Goal: Complete application form

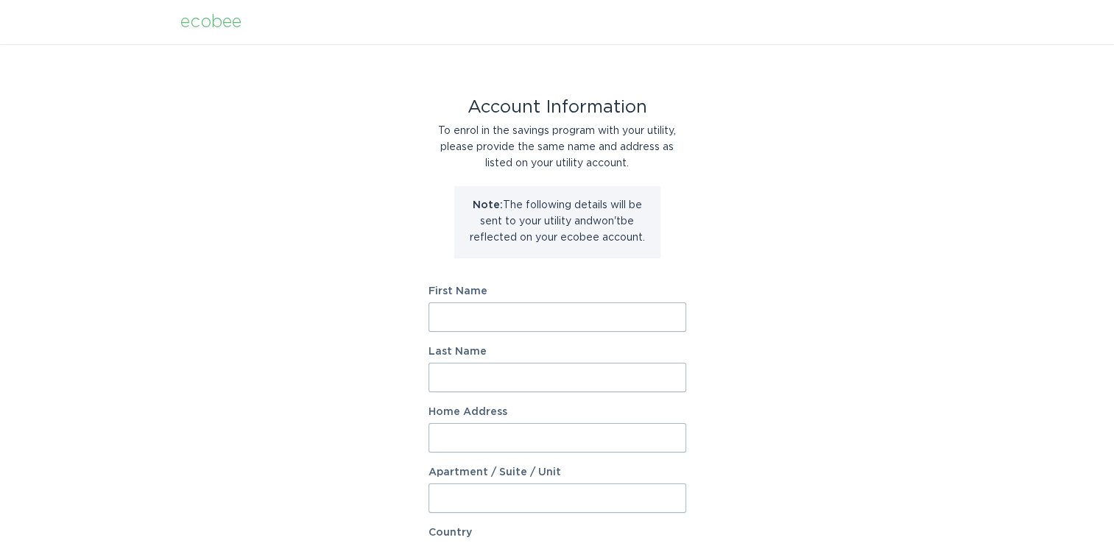
click at [464, 322] on input "First Name" at bounding box center [557, 317] width 258 height 29
type input "Patricia"
type input "Anderson"
type input "4"
type input "548 King Dr"
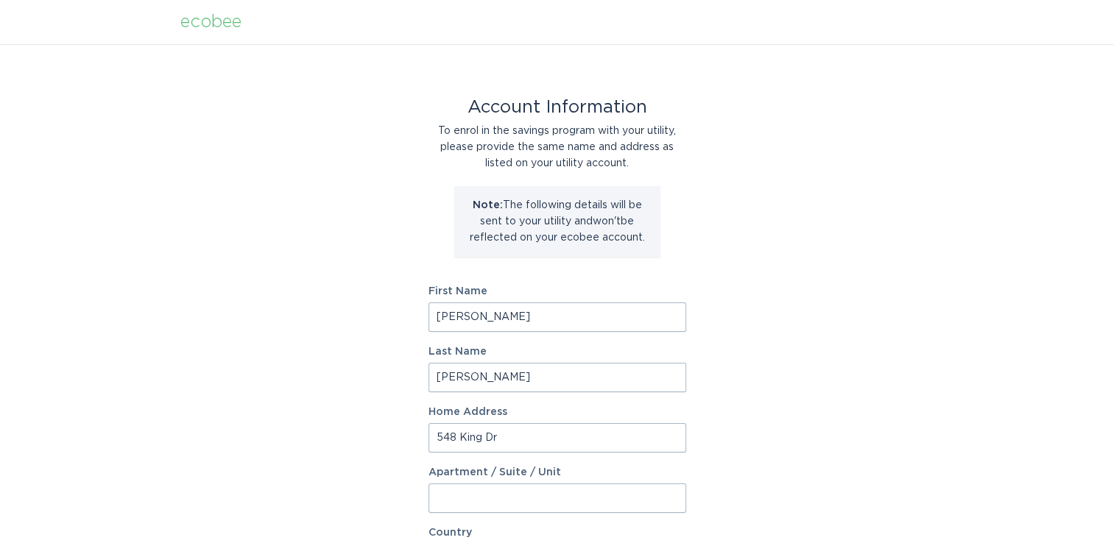
scroll to position [286, 0]
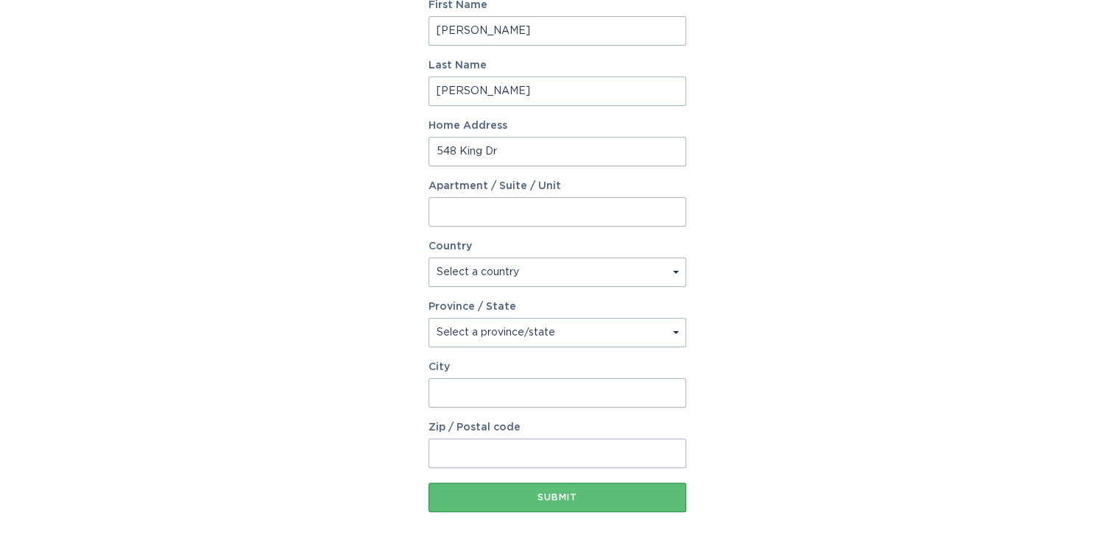
click at [677, 275] on select "Select a country Canada USA" at bounding box center [557, 272] width 258 height 29
select select "US"
click at [428, 258] on select "Select a country Canada USA" at bounding box center [557, 272] width 258 height 29
click at [673, 333] on select "Select a province/state Alabama Alaska American Samoa Arizona Arkansas Californ…" at bounding box center [557, 332] width 258 height 29
select select "NC"
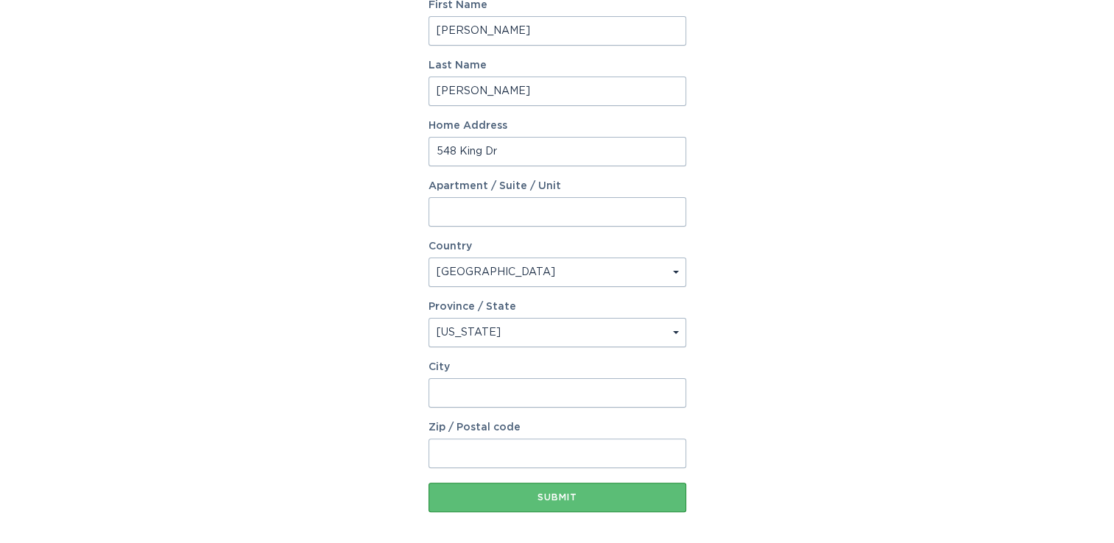
click at [428, 318] on select "Select a province/state Alabama Alaska American Samoa Arizona Arkansas Californ…" at bounding box center [557, 332] width 258 height 29
drag, startPoint x: 486, startPoint y: 393, endPoint x: 309, endPoint y: 367, distance: 178.5
click at [312, 372] on div "Account Information To enrol in the savings program with your utility, please p…" at bounding box center [557, 164] width 1114 height 813
click at [309, 367] on div "Account Information To enrol in the savings program with your utility, please p…" at bounding box center [557, 164] width 1114 height 813
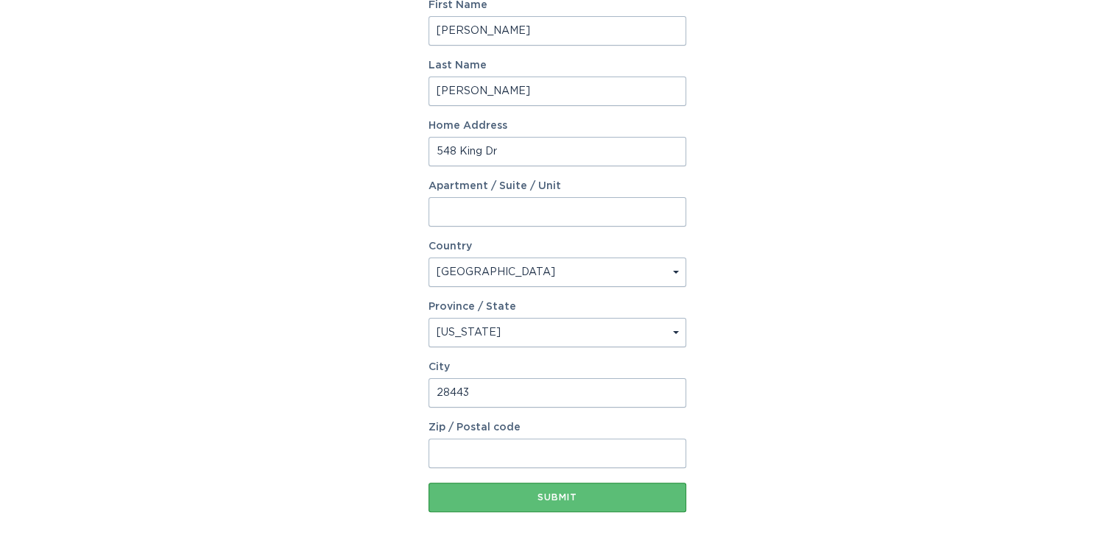
click at [488, 453] on input "Zip / Postal code" at bounding box center [557, 453] width 258 height 29
click at [479, 393] on input "28443" at bounding box center [557, 392] width 258 height 29
type input "2"
type input "Hampstead"
type input "28443"
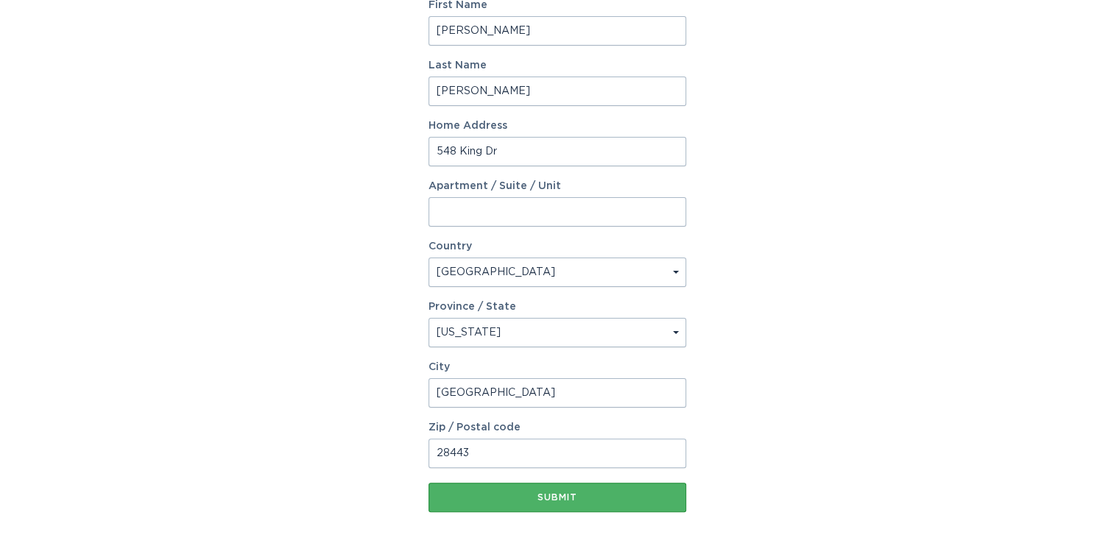
click at [580, 503] on button "Submit" at bounding box center [557, 497] width 258 height 29
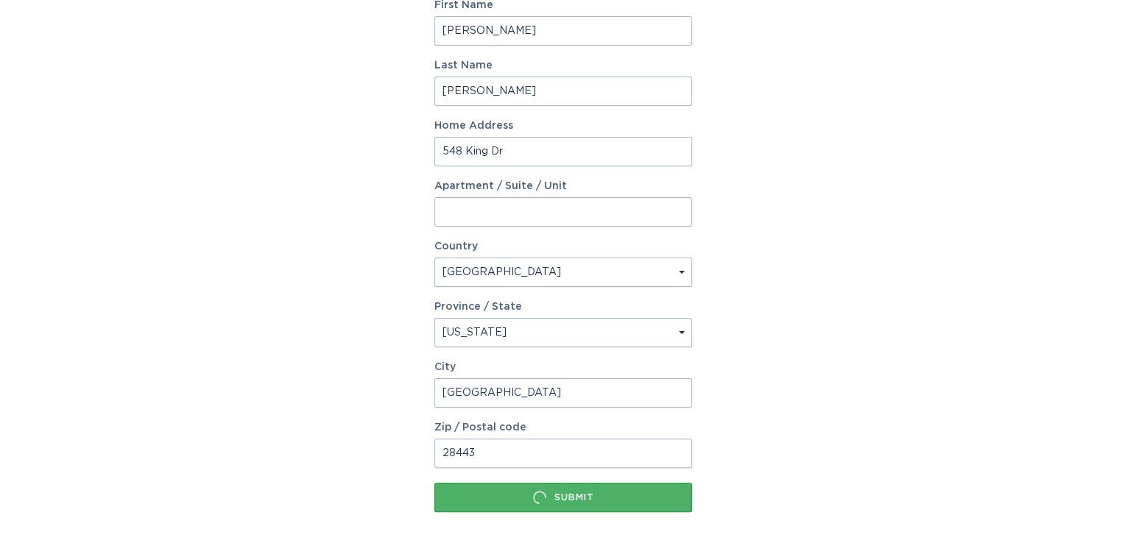
scroll to position [0, 0]
